Goal: Transaction & Acquisition: Purchase product/service

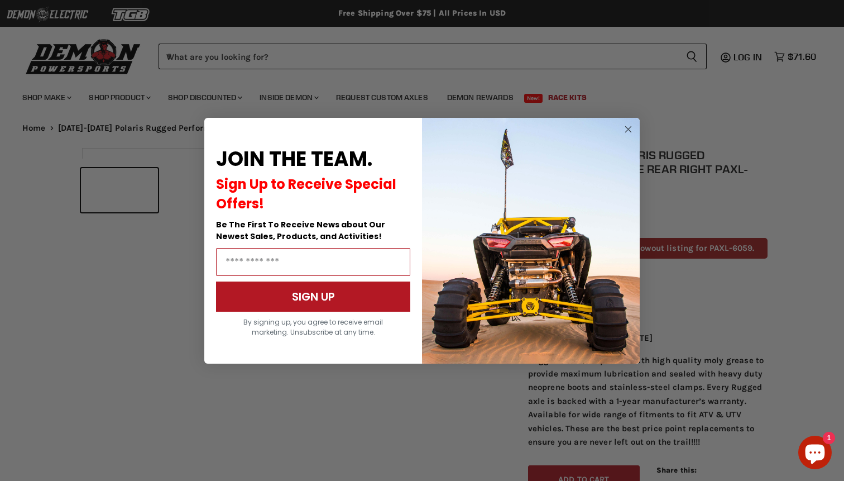
scroll to position [481, 0]
